Goal: Task Accomplishment & Management: Manage account settings

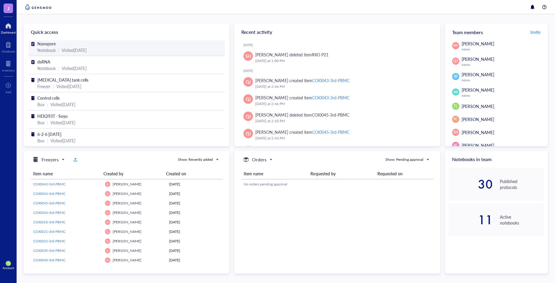
click at [50, 44] on span "Nanopore" at bounding box center [46, 44] width 18 height 6
